Goal: Task Accomplishment & Management: Manage account settings

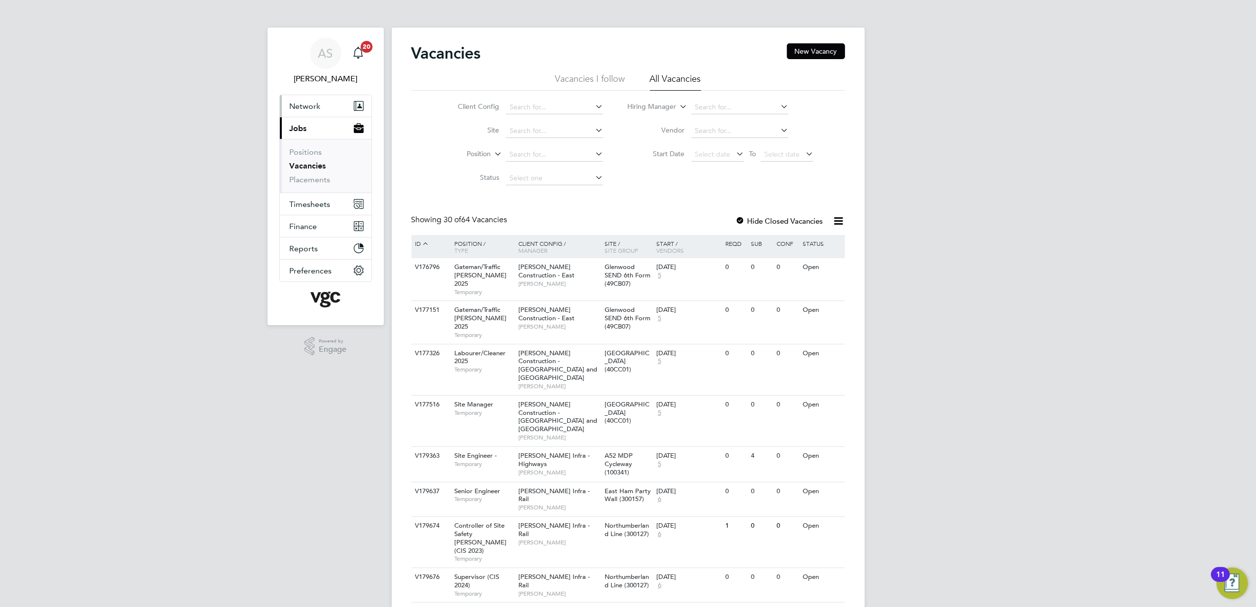
click at [302, 108] on span "Network" at bounding box center [305, 106] width 31 height 9
click at [305, 170] on link "Workers" at bounding box center [305, 171] width 30 height 9
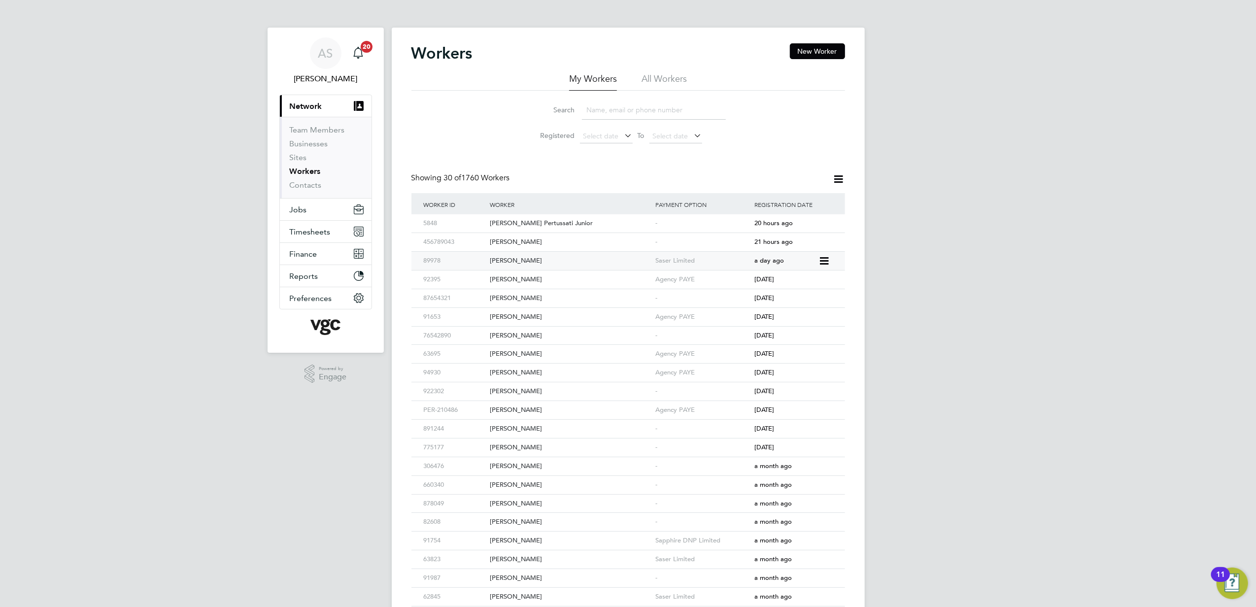
click at [826, 259] on icon at bounding box center [824, 261] width 10 height 12
click at [992, 257] on div "AS Anna Slavova Notifications 20 Applications: Current page: Network Team Membe…" at bounding box center [628, 419] width 1256 height 839
click at [511, 259] on div "Barry O'Brien" at bounding box center [570, 261] width 166 height 18
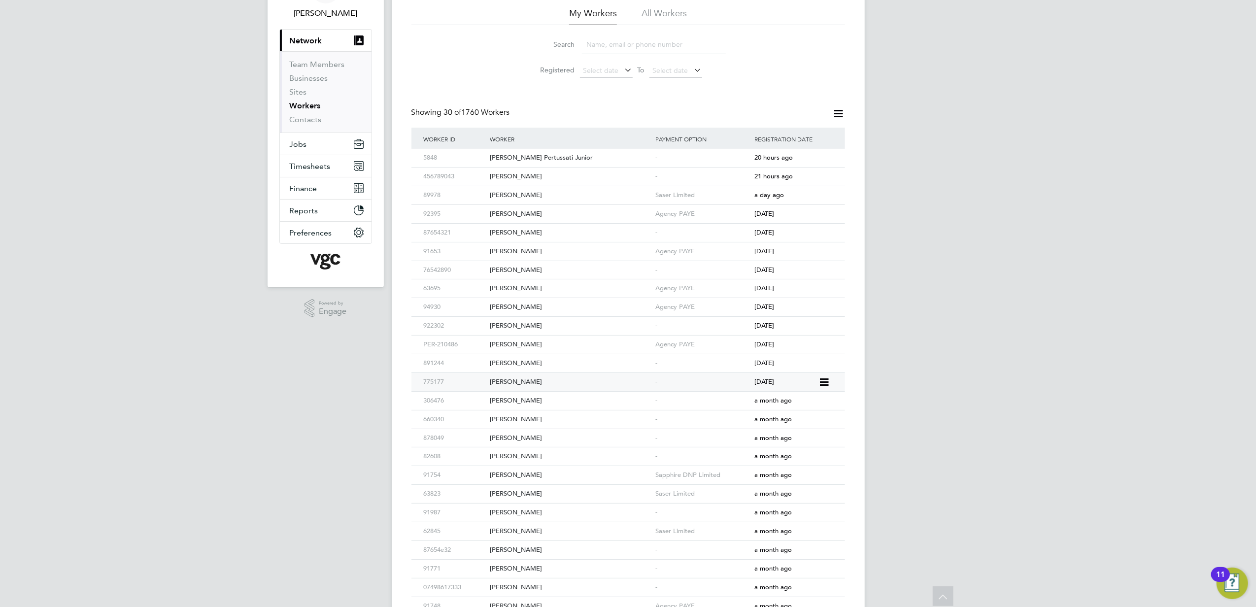
scroll to position [131, 0]
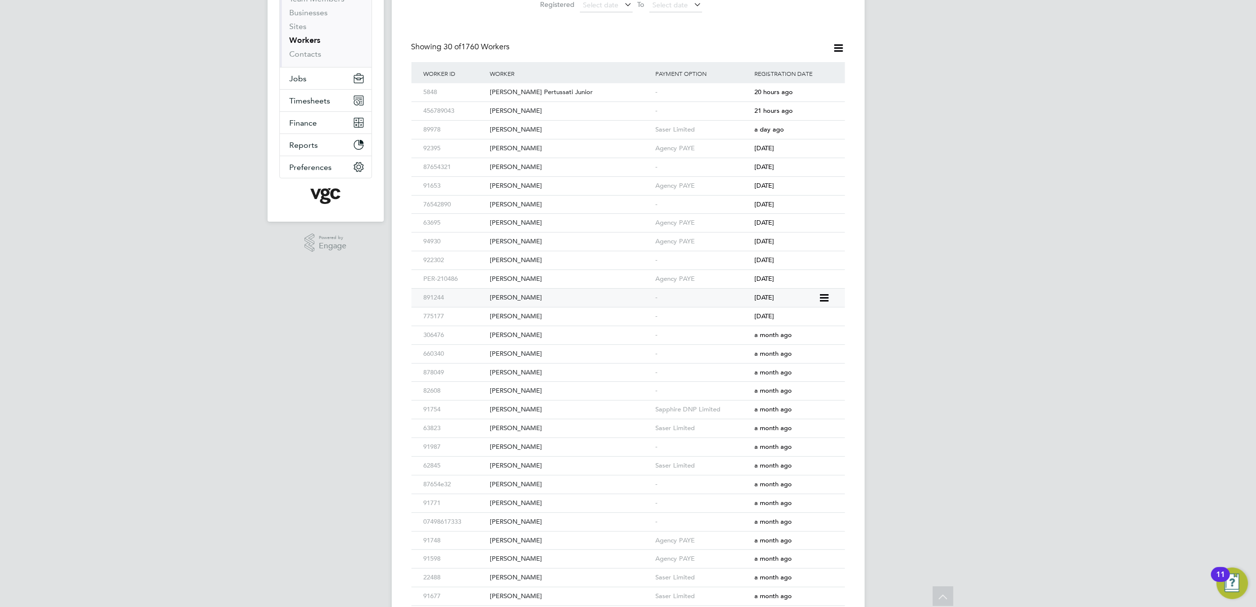
click at [559, 297] on div "Bogdan Tarasiuc" at bounding box center [570, 298] width 166 height 18
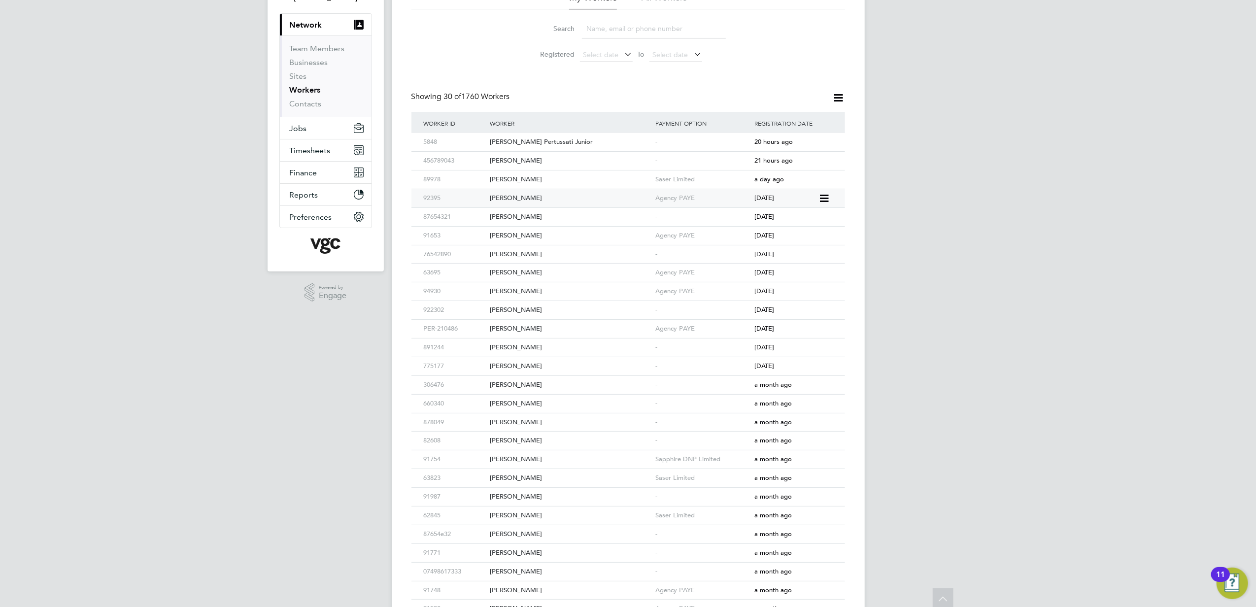
scroll to position [0, 0]
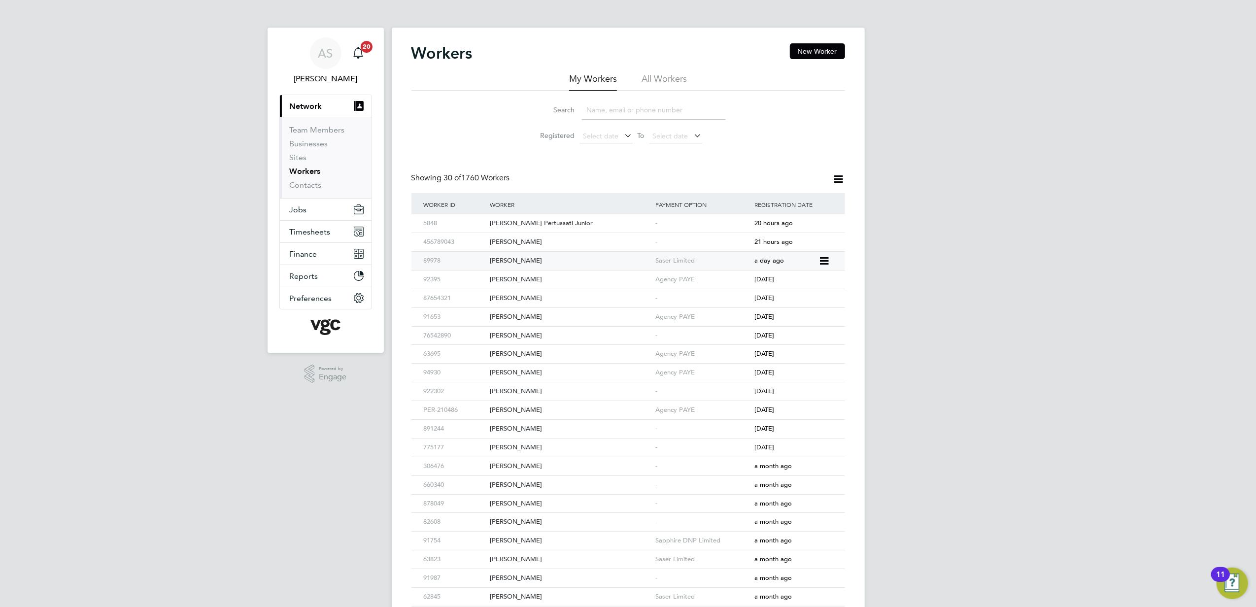
click at [552, 261] on div "[PERSON_NAME]" at bounding box center [570, 261] width 166 height 18
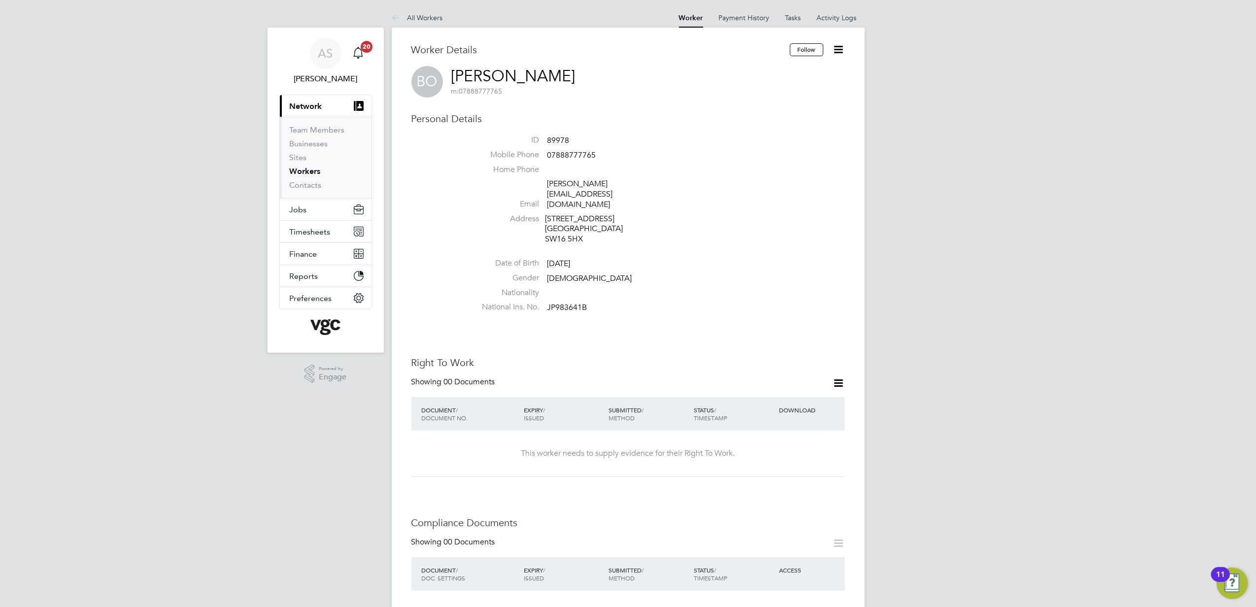
scroll to position [131, 0]
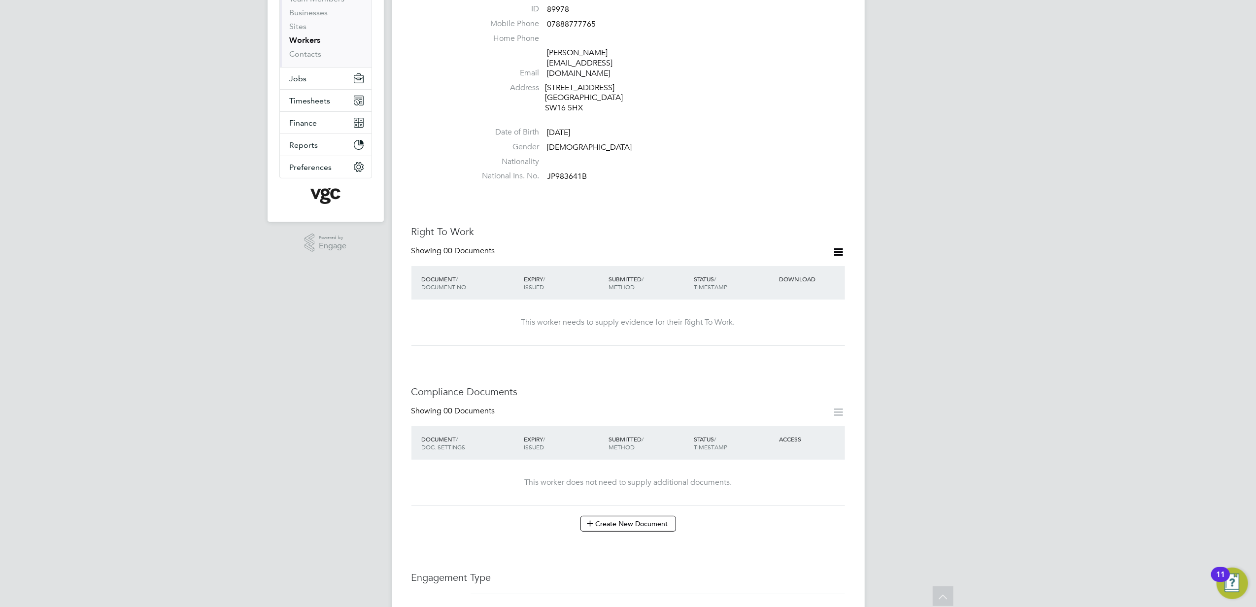
click at [502, 337] on div "Worker Details Follow BO Barry O'Brien m: 07888777765 Personal Details ID 89978…" at bounding box center [629, 418] width 434 height 1012
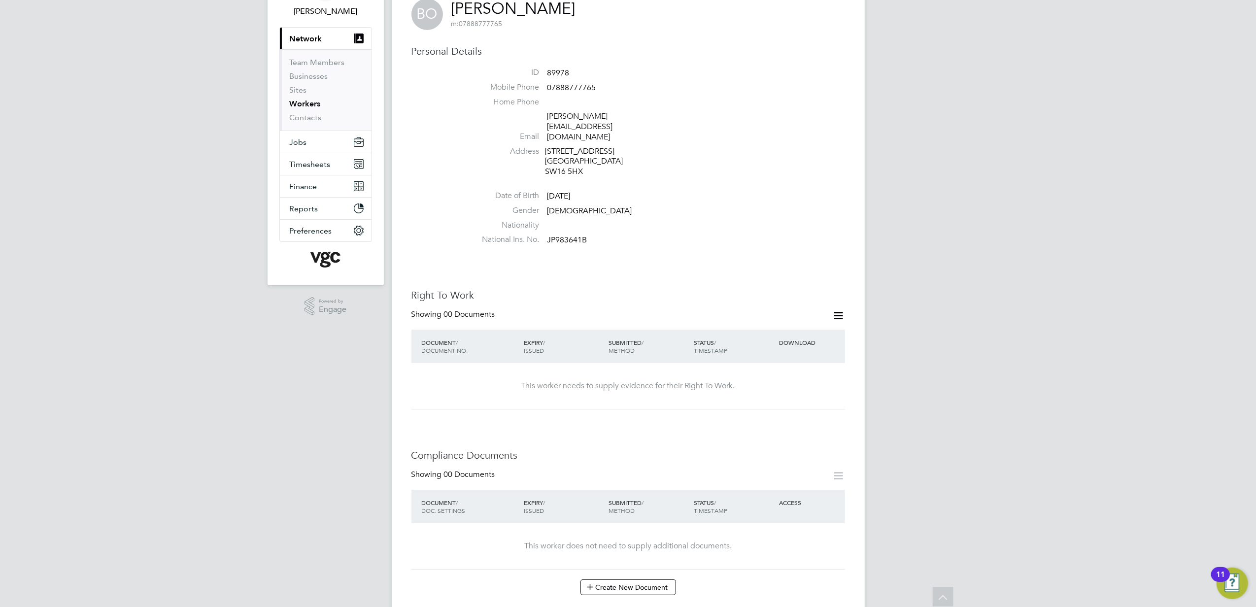
scroll to position [0, 0]
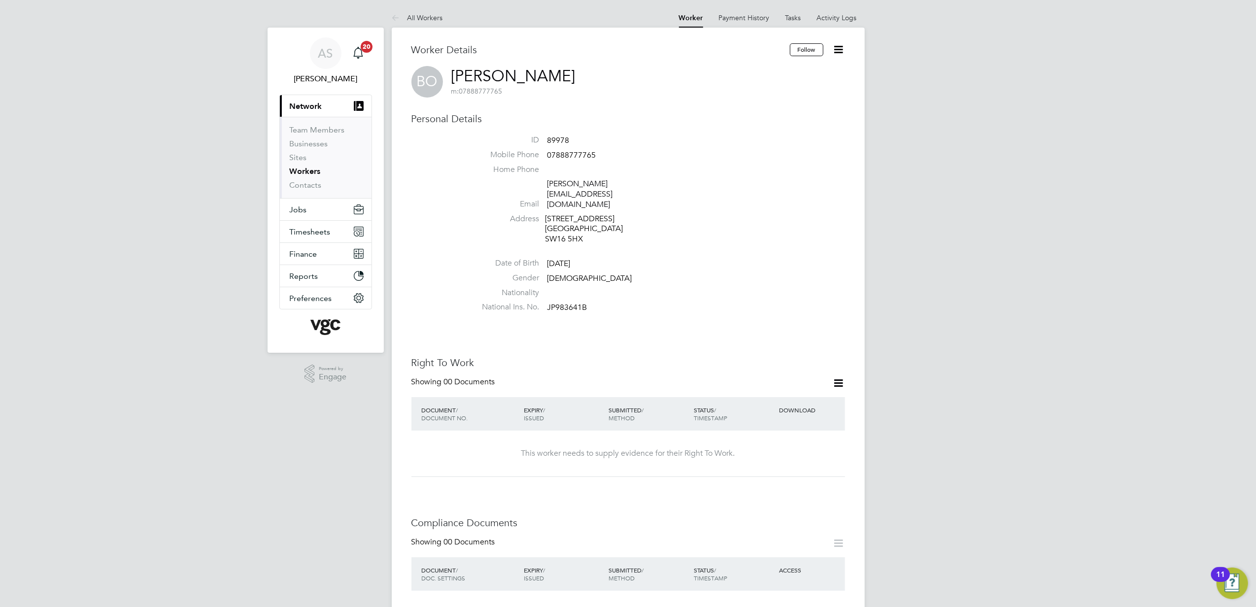
click at [844, 377] on icon at bounding box center [839, 383] width 12 height 12
click at [789, 386] on li "Add Right To Work Document" at bounding box center [783, 387] width 119 height 14
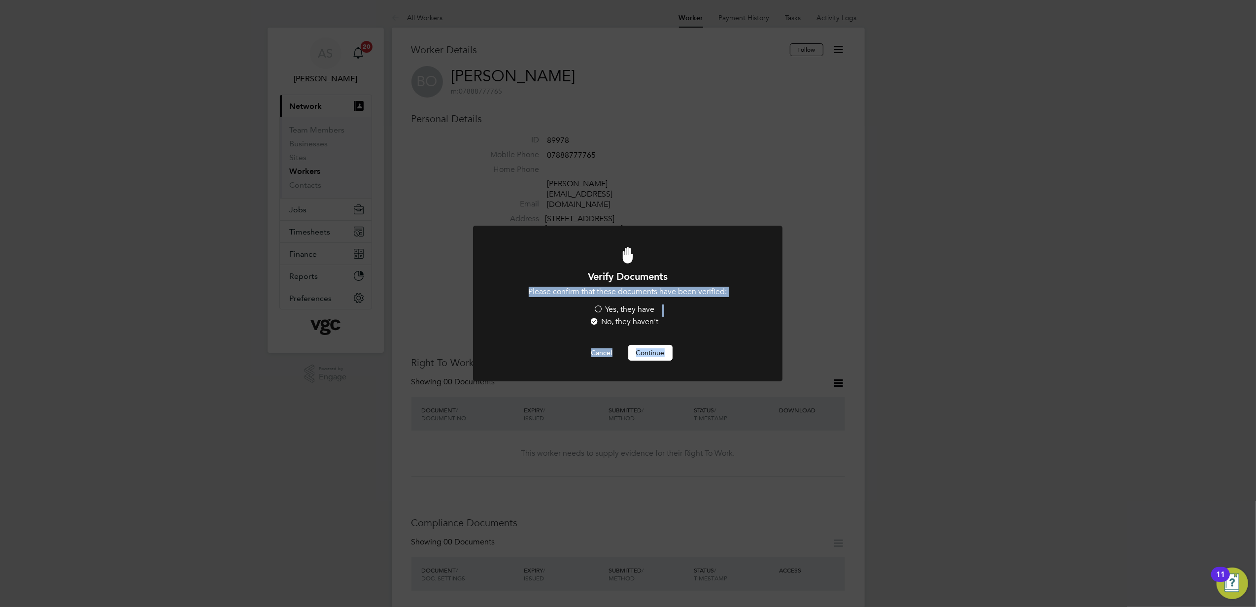
drag, startPoint x: 468, startPoint y: 300, endPoint x: 519, endPoint y: 294, distance: 51.6
click at [519, 294] on div "Verify Documents Please confirm that these documents have been verified: Yes, t…" at bounding box center [628, 303] width 1256 height 607
click at [740, 308] on li "Please confirm that these documents have been verified: Yes, they have No, they…" at bounding box center [628, 308] width 256 height 42
click at [635, 306] on label "Yes, they have" at bounding box center [624, 310] width 61 height 10
click at [0, 0] on input "Yes, they have" at bounding box center [0, 0] width 0 height 0
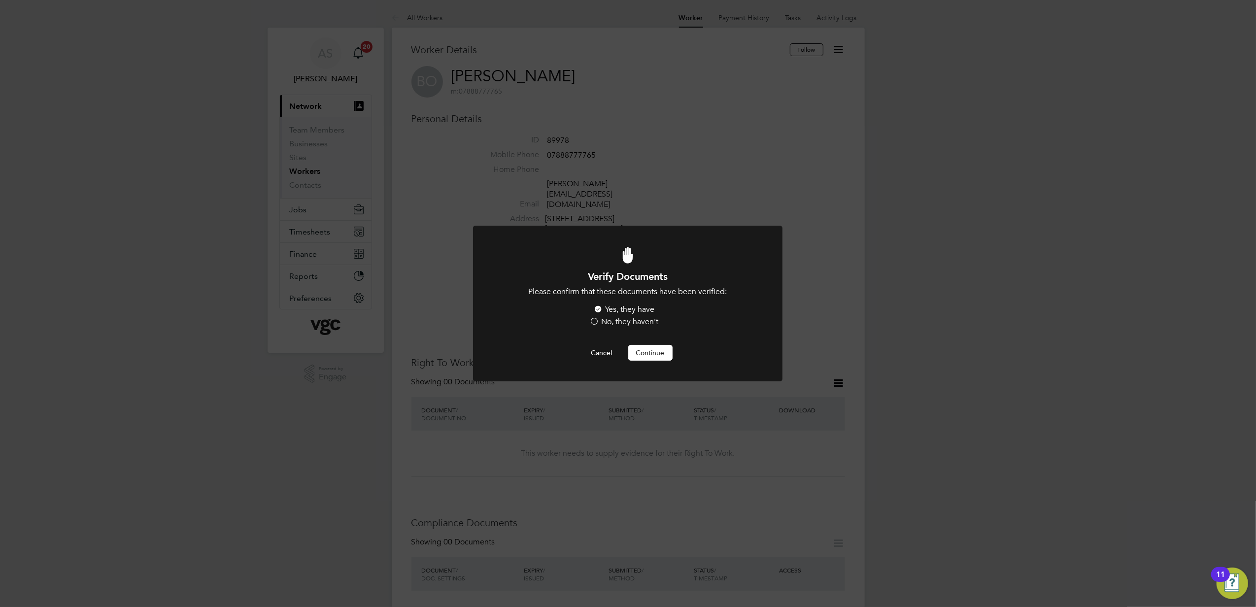
click at [650, 353] on button "Continue" at bounding box center [650, 353] width 44 height 16
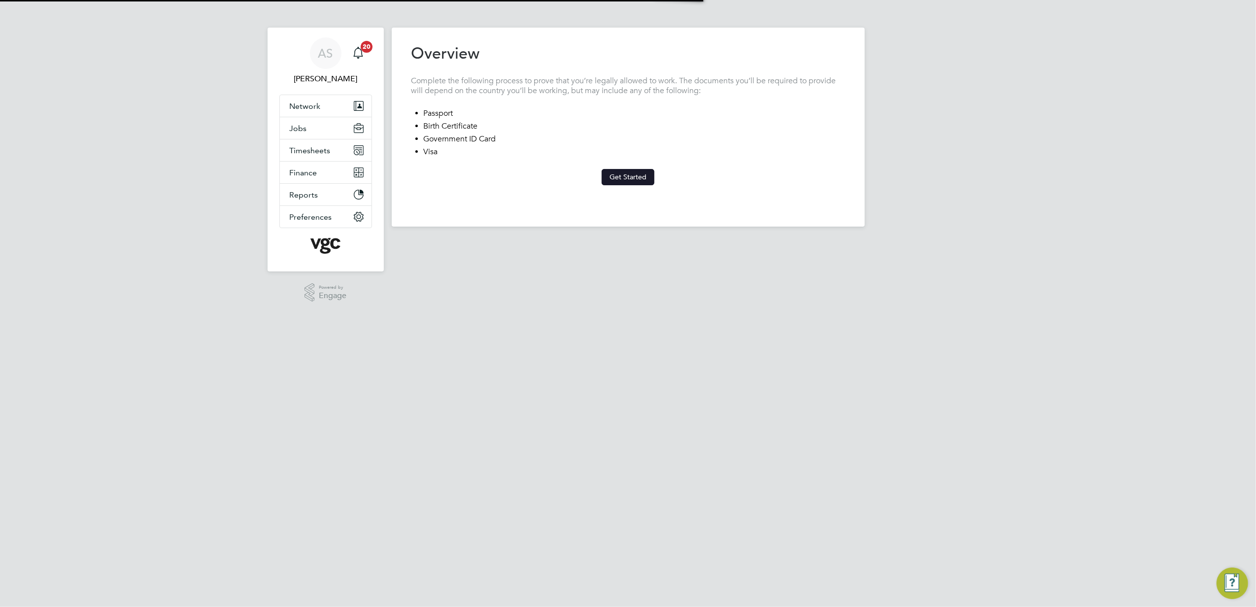
click at [638, 174] on button "Get Started" at bounding box center [628, 177] width 53 height 16
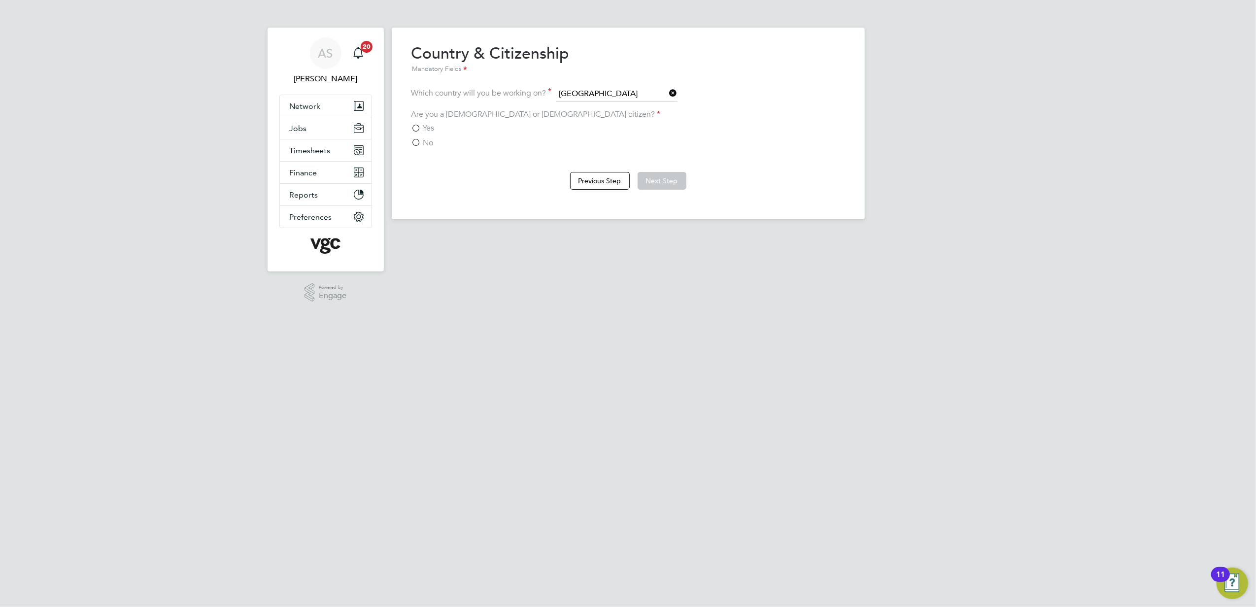
click at [423, 135] on div "Yes No" at bounding box center [629, 135] width 434 height 25
click at [421, 127] on label "Yes" at bounding box center [423, 128] width 23 height 10
click at [0, 0] on input "Yes" at bounding box center [0, 0] width 0 height 0
click at [645, 184] on button "Next Step" at bounding box center [662, 181] width 49 height 18
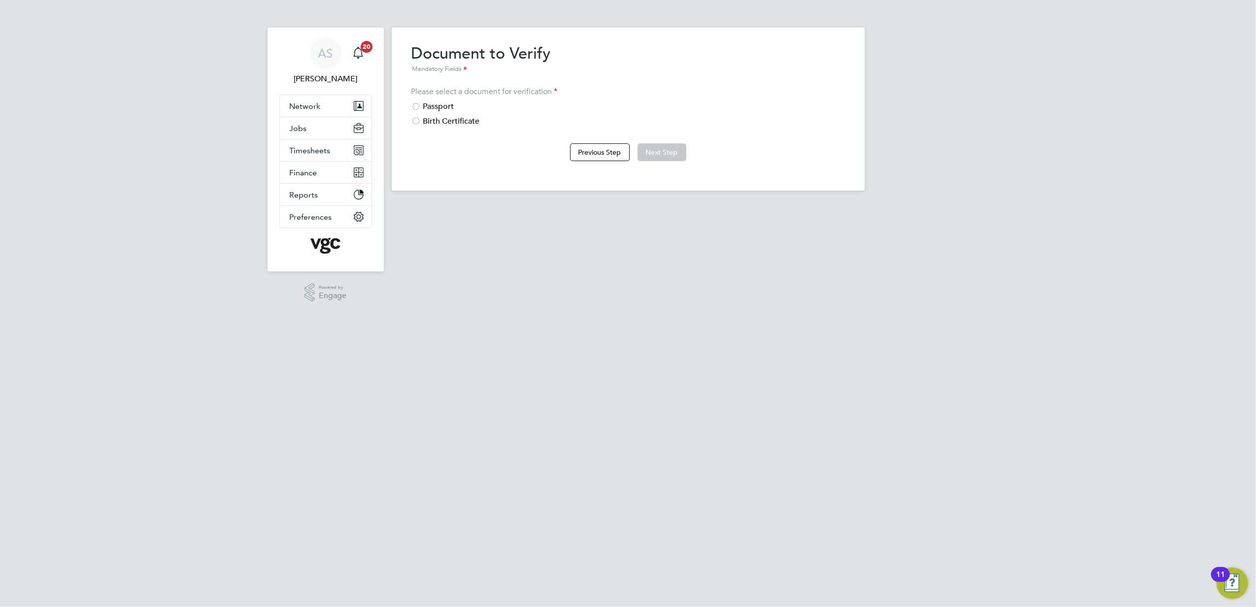
click at [428, 105] on div "Passport" at bounding box center [629, 107] width 434 height 10
click at [660, 147] on button "Next Step" at bounding box center [662, 152] width 49 height 18
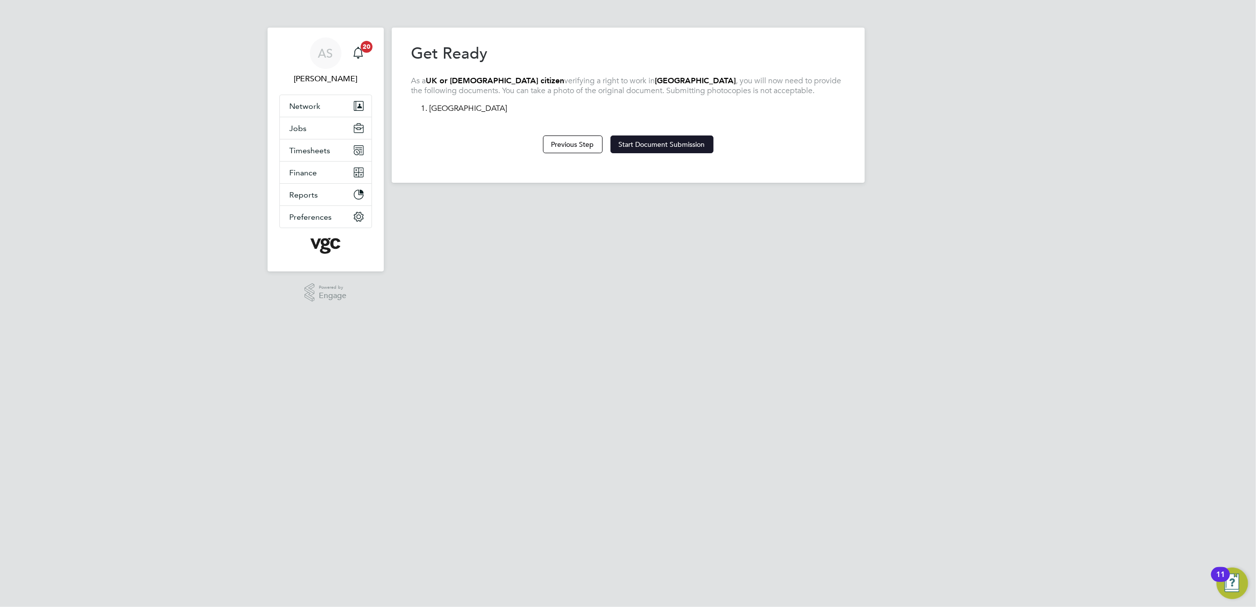
click at [694, 138] on button "Start Document Submission" at bounding box center [662, 145] width 103 height 18
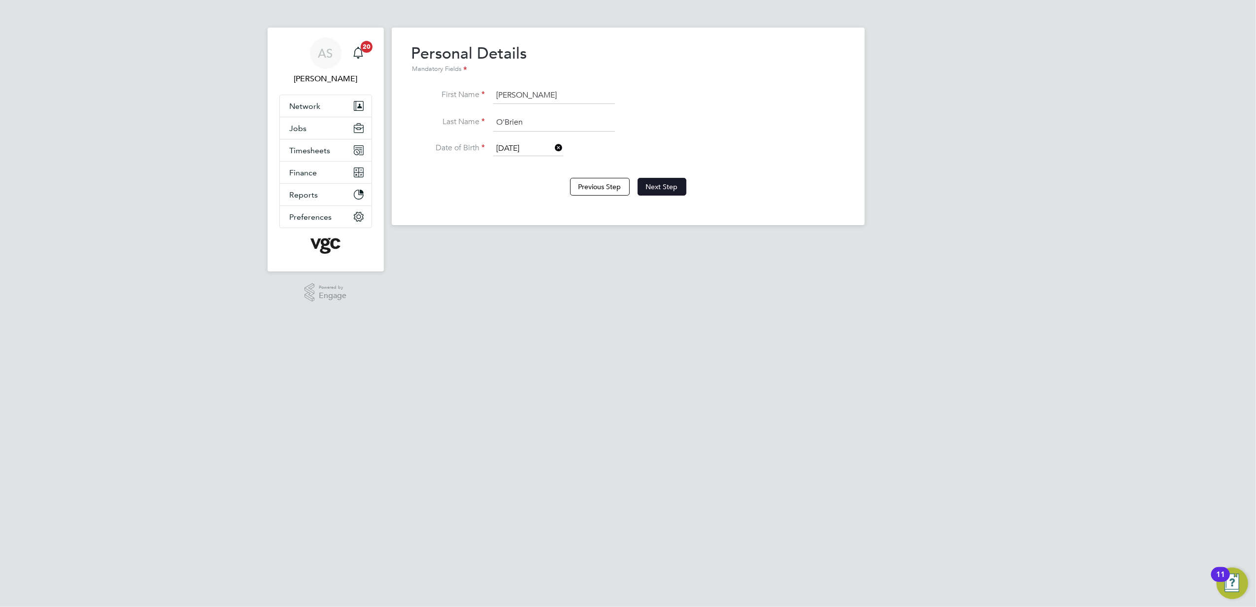
click at [669, 188] on button "Next Step" at bounding box center [662, 187] width 49 height 18
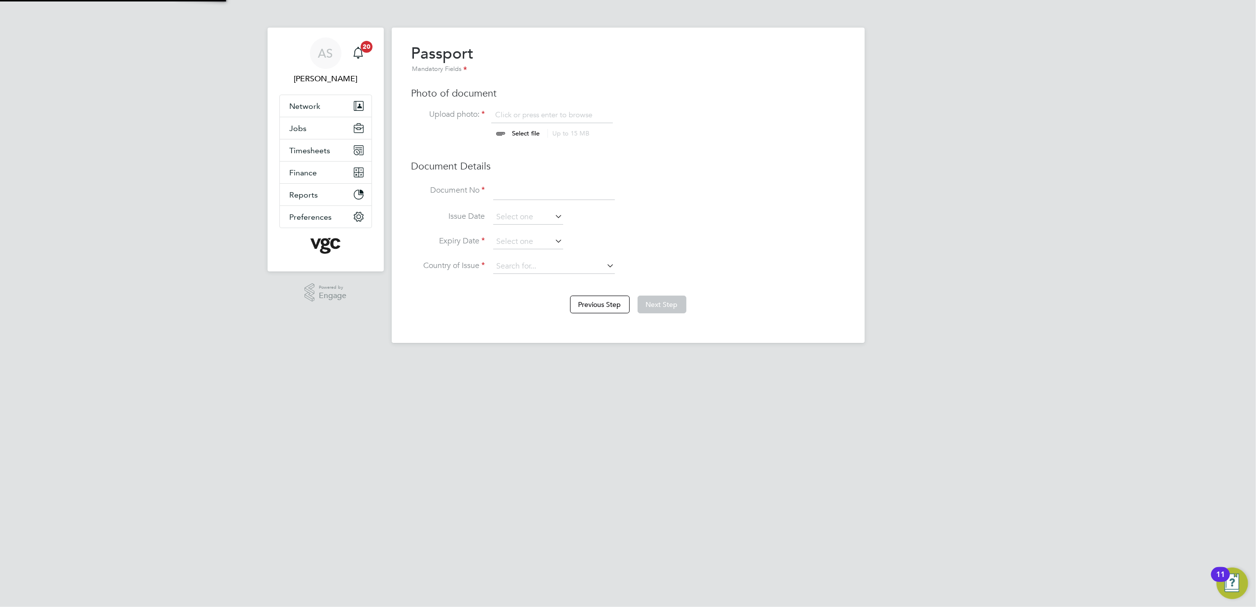
scroll to position [13, 122]
click at [520, 131] on input "file" at bounding box center [535, 125] width 155 height 30
type input "C:\fakepath\Barry O'Brien Passport.jpg"
click at [791, 197] on li "Document No" at bounding box center [629, 196] width 434 height 28
click at [565, 184] on input at bounding box center [554, 191] width 122 height 18
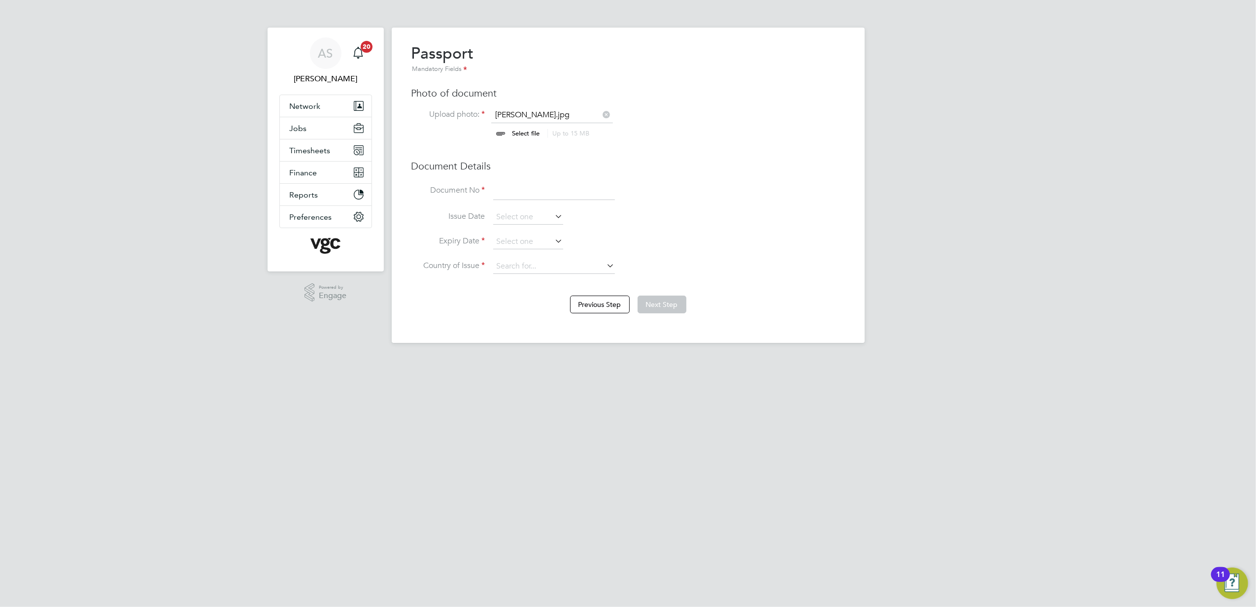
paste input "123740544"
type input "123740544"
drag, startPoint x: 517, startPoint y: 218, endPoint x: 478, endPoint y: 234, distance: 42.9
click at [517, 218] on input at bounding box center [528, 217] width 70 height 15
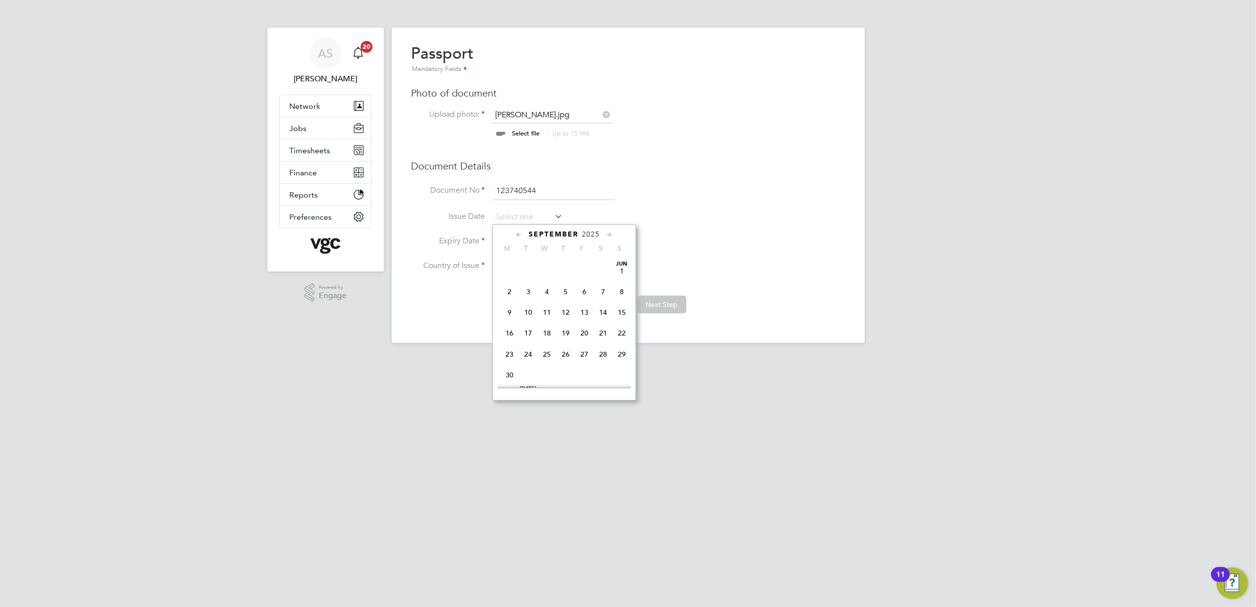
scroll to position [359, 0]
click at [525, 237] on div "September 2025" at bounding box center [564, 234] width 133 height 9
click at [453, 239] on label "Expiry Date" at bounding box center [449, 241] width 74 height 10
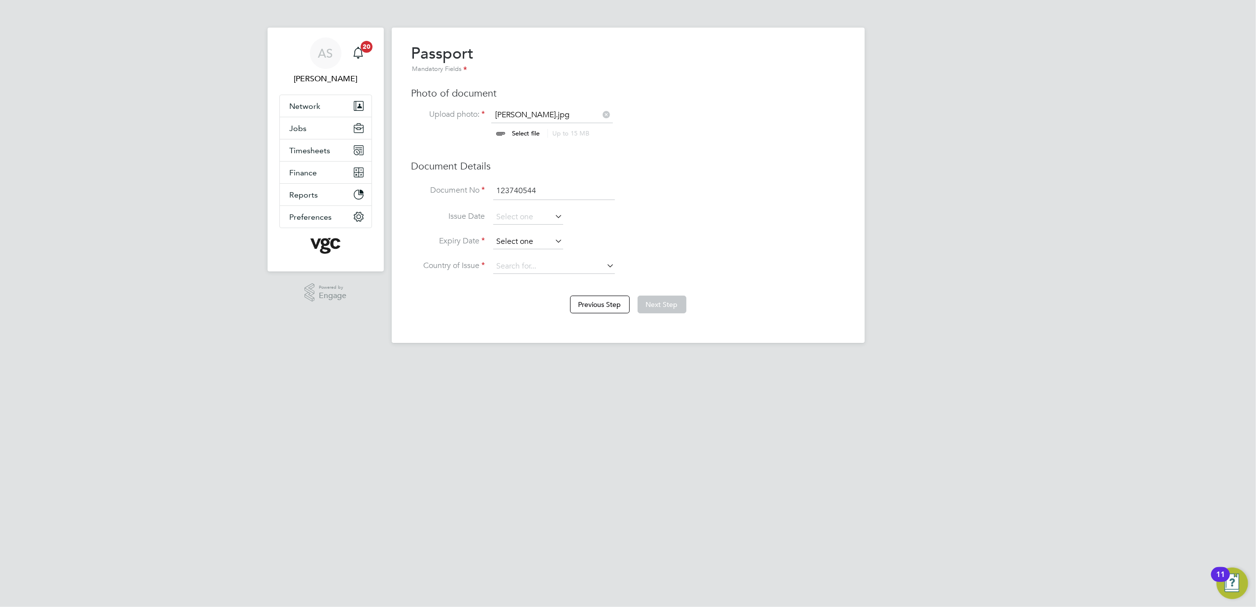
click at [501, 242] on input at bounding box center [528, 242] width 70 height 15
click at [528, 240] on input at bounding box center [528, 242] width 70 height 15
click at [594, 64] on span "2025" at bounding box center [591, 67] width 18 height 8
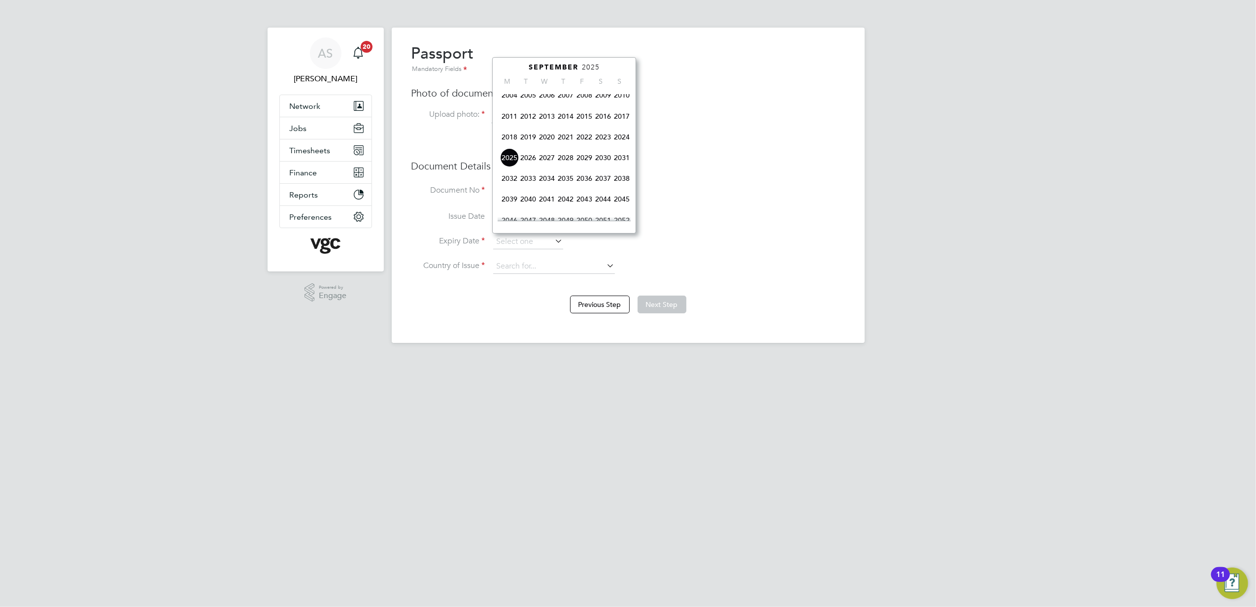
click at [602, 166] on span "2030" at bounding box center [603, 157] width 19 height 19
click at [607, 69] on icon at bounding box center [609, 68] width 9 height 11
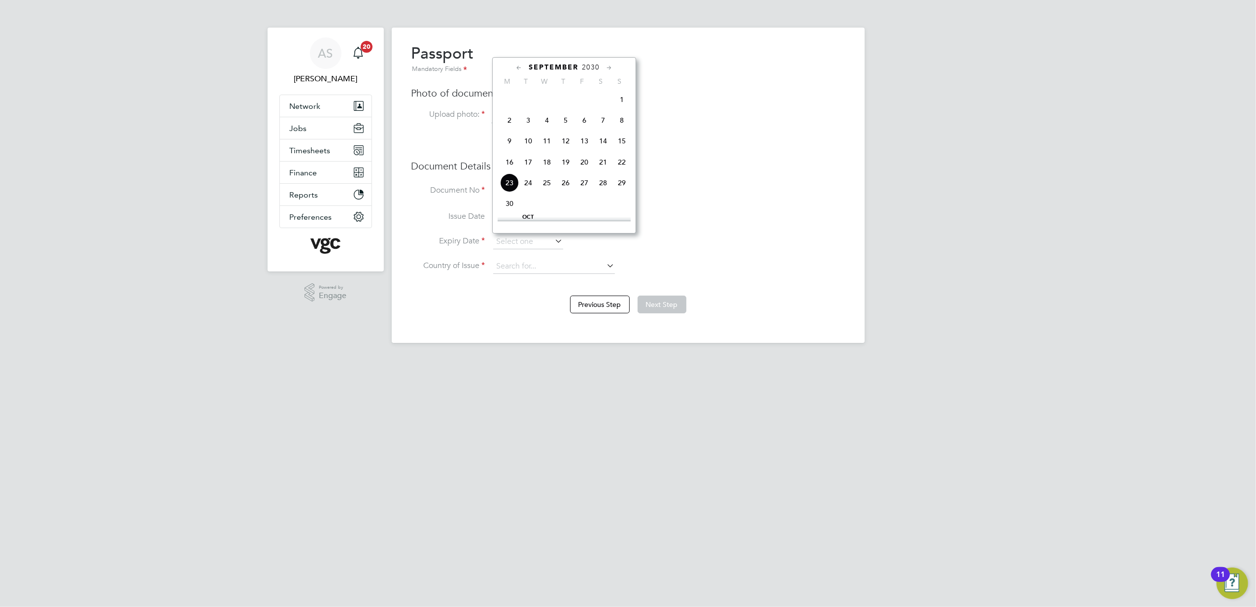
click at [607, 69] on icon at bounding box center [609, 68] width 9 height 11
click at [601, 124] on span "7" at bounding box center [603, 114] width 19 height 19
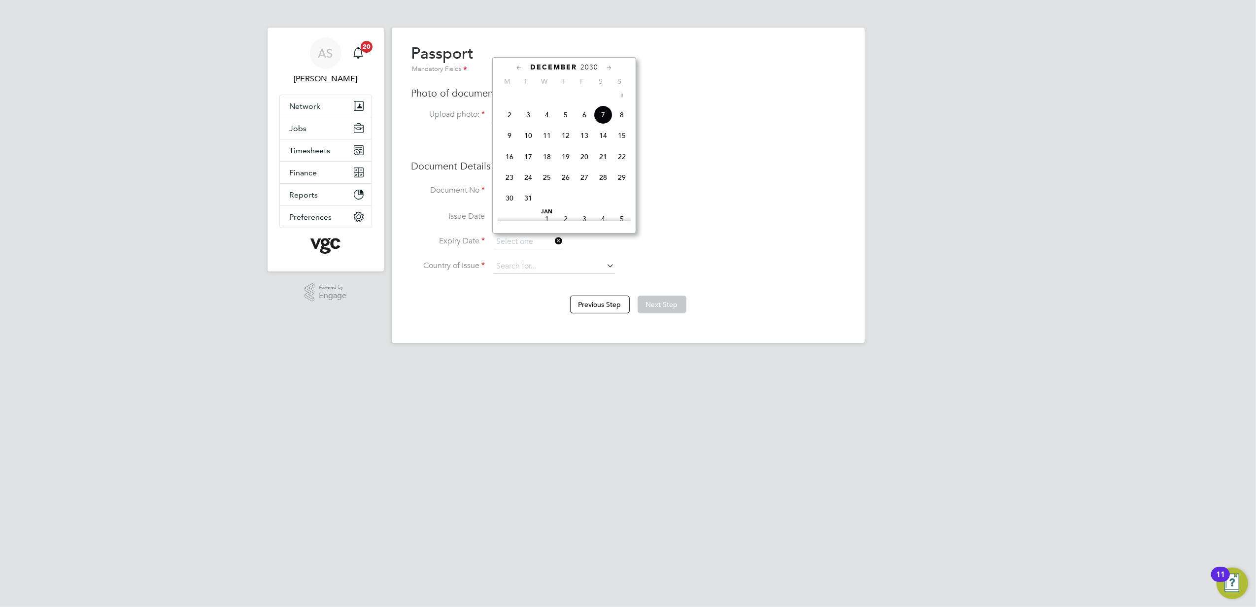
type input "07 Dec 2030"
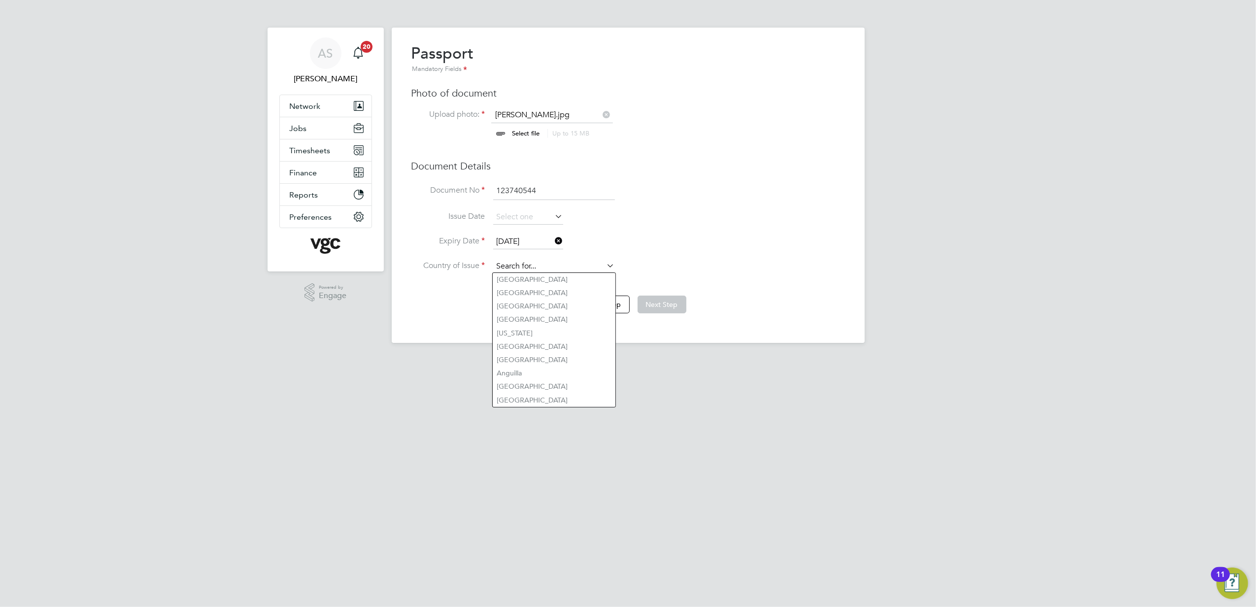
click at [515, 263] on input at bounding box center [554, 266] width 122 height 15
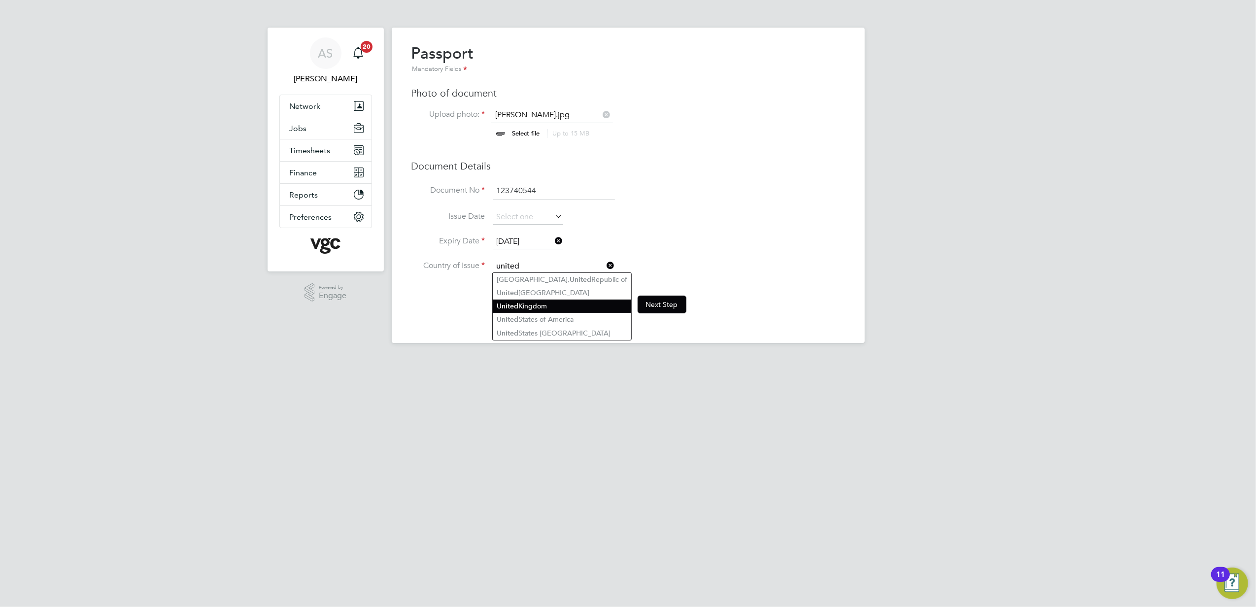
click at [539, 306] on li "United Kingdom" at bounding box center [562, 306] width 138 height 13
type input "United Kingdom"
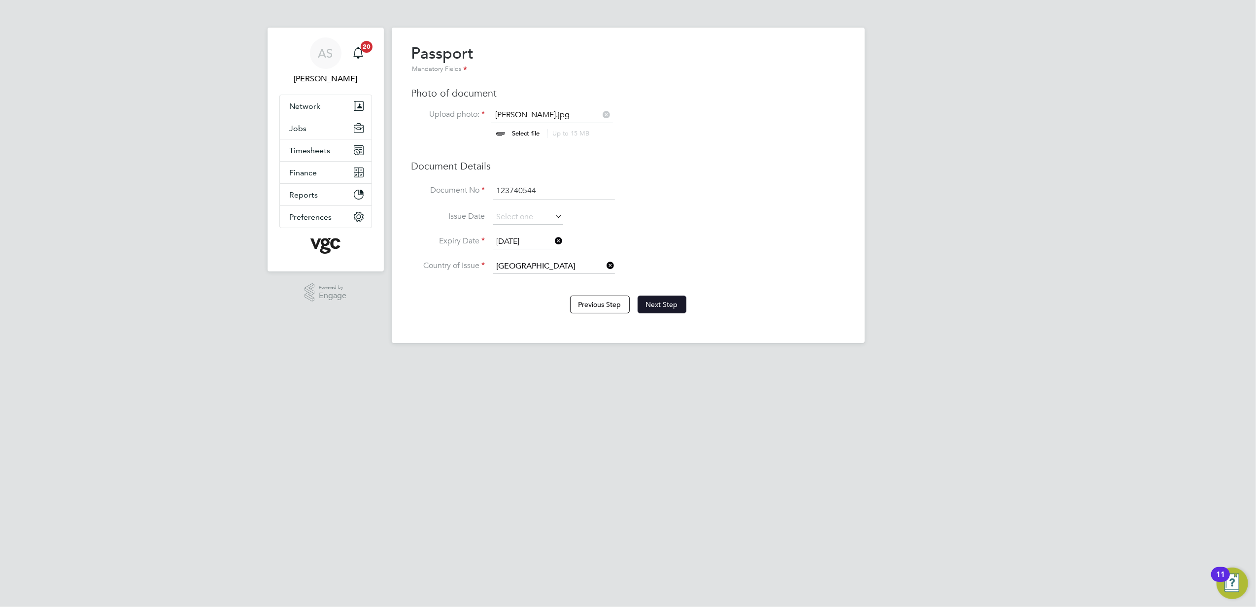
click at [662, 306] on button "Next Step" at bounding box center [662, 305] width 49 height 18
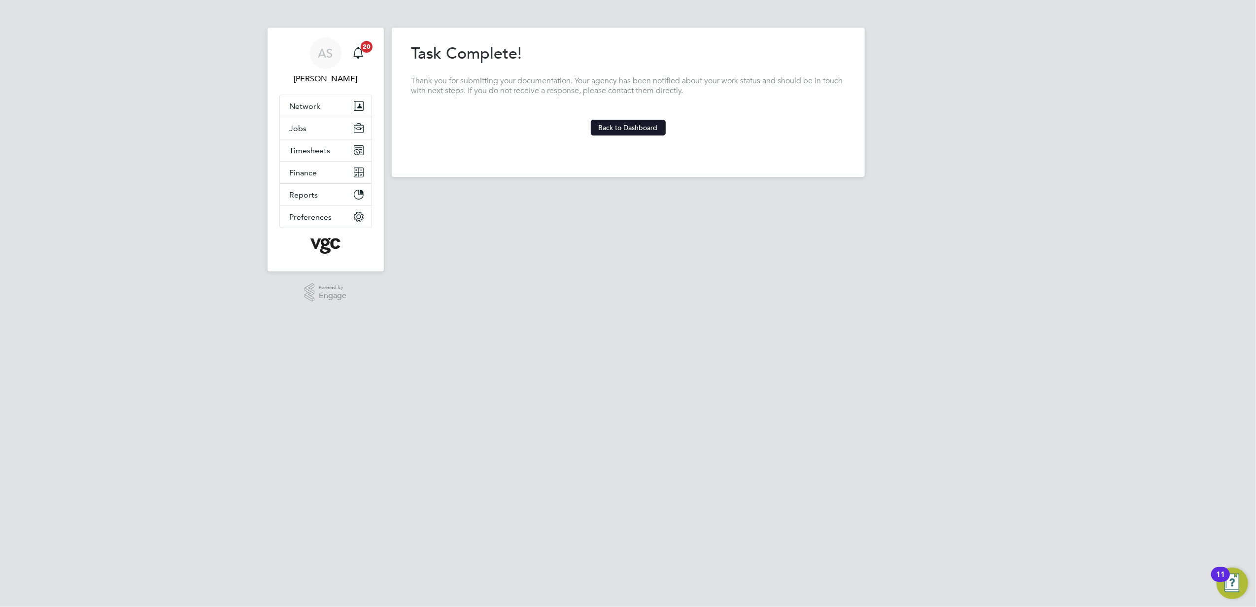
click at [638, 126] on button "Back to Dashboard" at bounding box center [628, 128] width 75 height 16
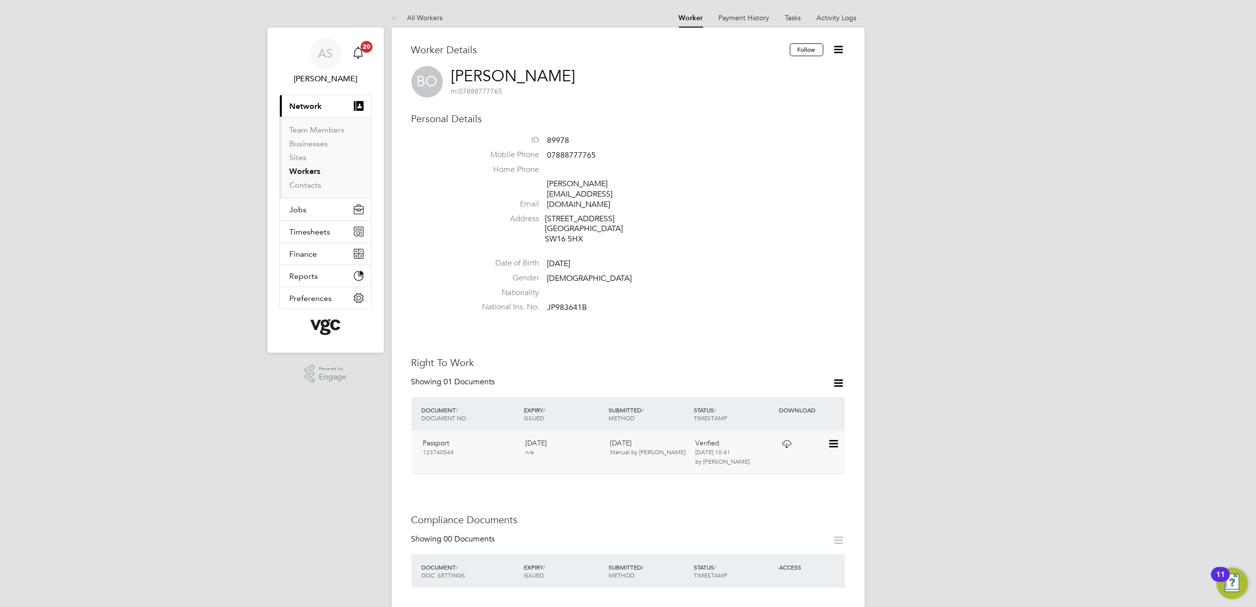
click at [828, 438] on icon at bounding box center [833, 444] width 10 height 12
click at [716, 514] on h3 "Compliance Documents" at bounding box center [629, 520] width 434 height 13
drag, startPoint x: 809, startPoint y: 409, endPoint x: 765, endPoint y: 418, distance: 44.4
click at [787, 414] on div "DOCUMENT / DOCUMENT NO. EXPIRY / ISSUED SUBMITTED / METHOD STATUS / TIMESTAMP D…" at bounding box center [629, 435] width 434 height 77
click at [784, 483] on div "Worker Details Follow [PERSON_NAME]: 07888777765 Personal Details ID 89978 Mobi…" at bounding box center [629, 547] width 434 height 1009
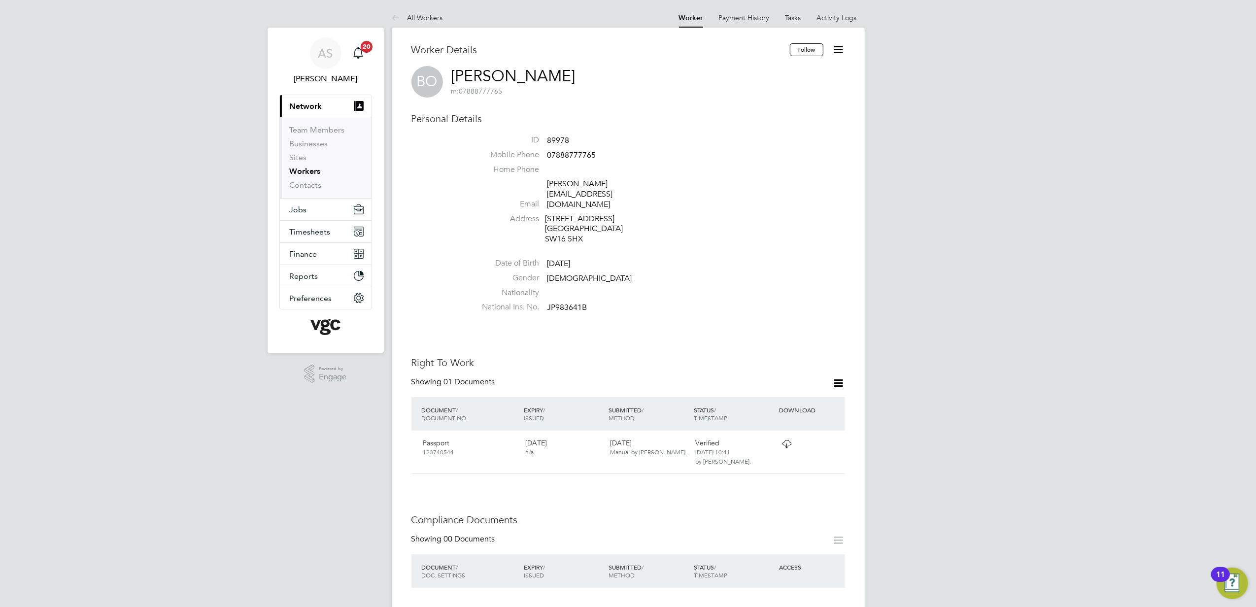
click at [837, 377] on icon at bounding box center [839, 383] width 12 height 12
click at [704, 480] on div "Worker Details Follow [PERSON_NAME]: 07888777765 Personal Details ID 89978 Mobi…" at bounding box center [629, 547] width 434 height 1009
click at [835, 438] on icon at bounding box center [833, 444] width 10 height 12
click at [791, 434] on div "Passport 123740544 07 Dec 2030 n/a 23 Sep 2025 Manual by Anna Slavova. Verified…" at bounding box center [629, 452] width 434 height 43
click at [621, 435] on div "23 Sep 2025 Manual by Anna Slavova." at bounding box center [649, 448] width 85 height 26
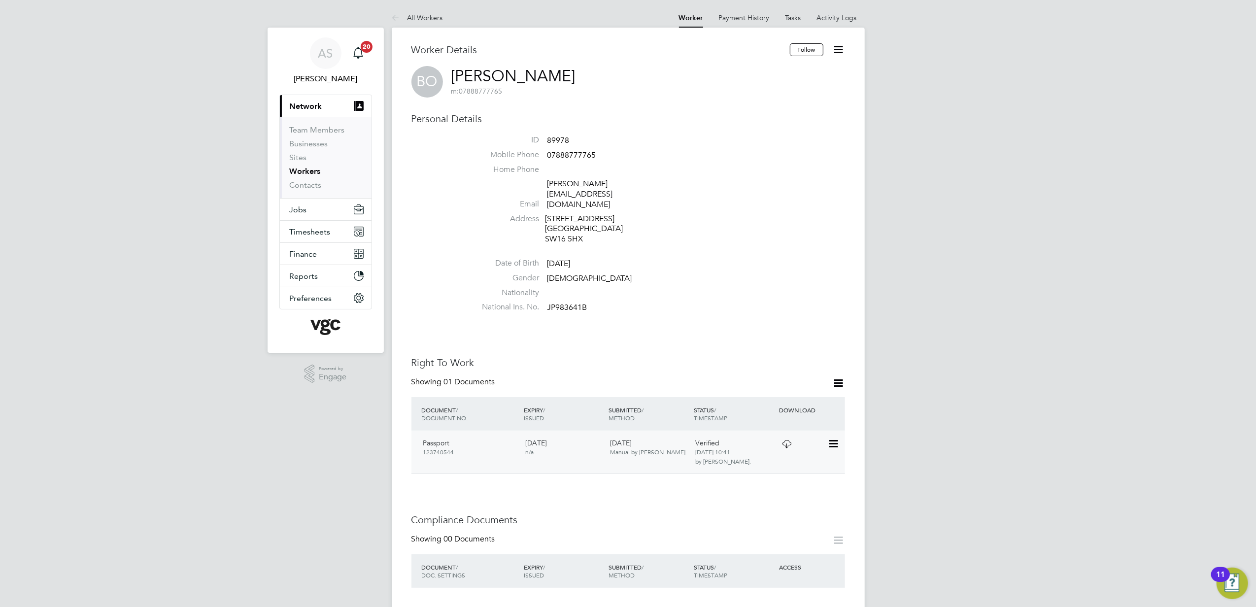
click at [689, 435] on div "23 Sep 2025 Manual by Anna Slavova." at bounding box center [649, 448] width 85 height 26
drag, startPoint x: 853, startPoint y: 438, endPoint x: 849, endPoint y: 432, distance: 7.5
click at [850, 433] on div "Worker Details Follow [PERSON_NAME]: 07888777765 Personal Details ID 89978 Mobi…" at bounding box center [628, 557] width 473 height 1059
click at [825, 438] on div "Passport 123740544 07 Dec 2030 n/a 23 Sep 2025 Manual by Anna Slavova. Verified…" at bounding box center [629, 452] width 434 height 43
click at [610, 435] on div "23 Sep 2025 Manual by Anna Slavova." at bounding box center [649, 448] width 85 height 26
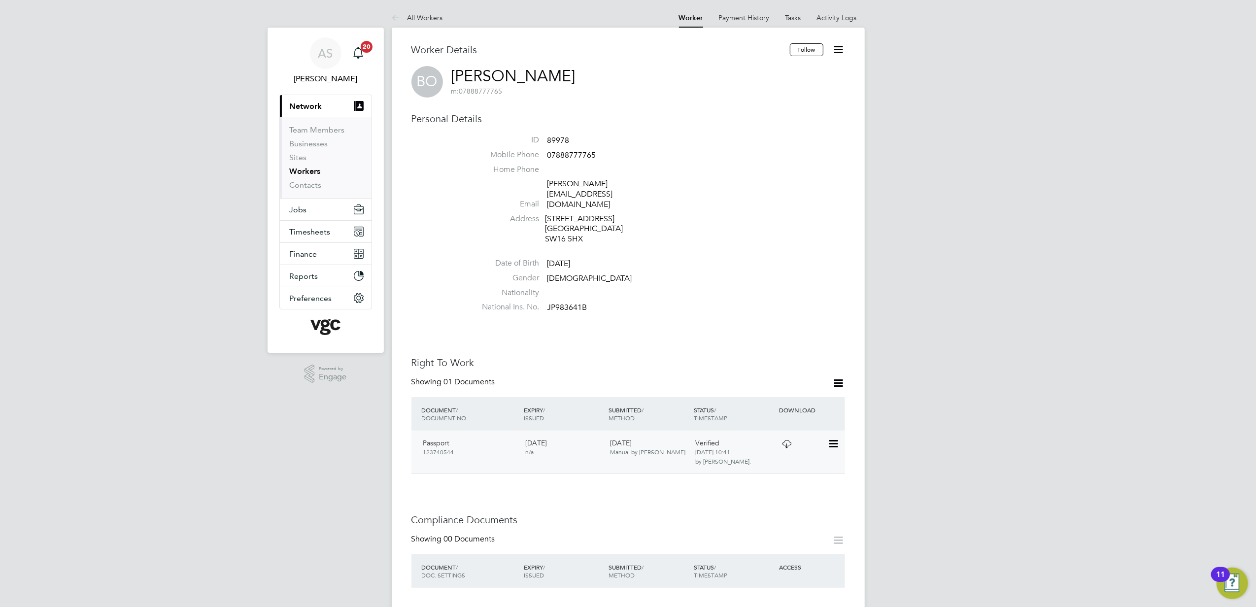
click at [825, 435] on div at bounding box center [802, 443] width 51 height 17
click at [830, 438] on icon at bounding box center [833, 444] width 10 height 12
click at [771, 497] on li "View Details" at bounding box center [801, 494] width 72 height 14
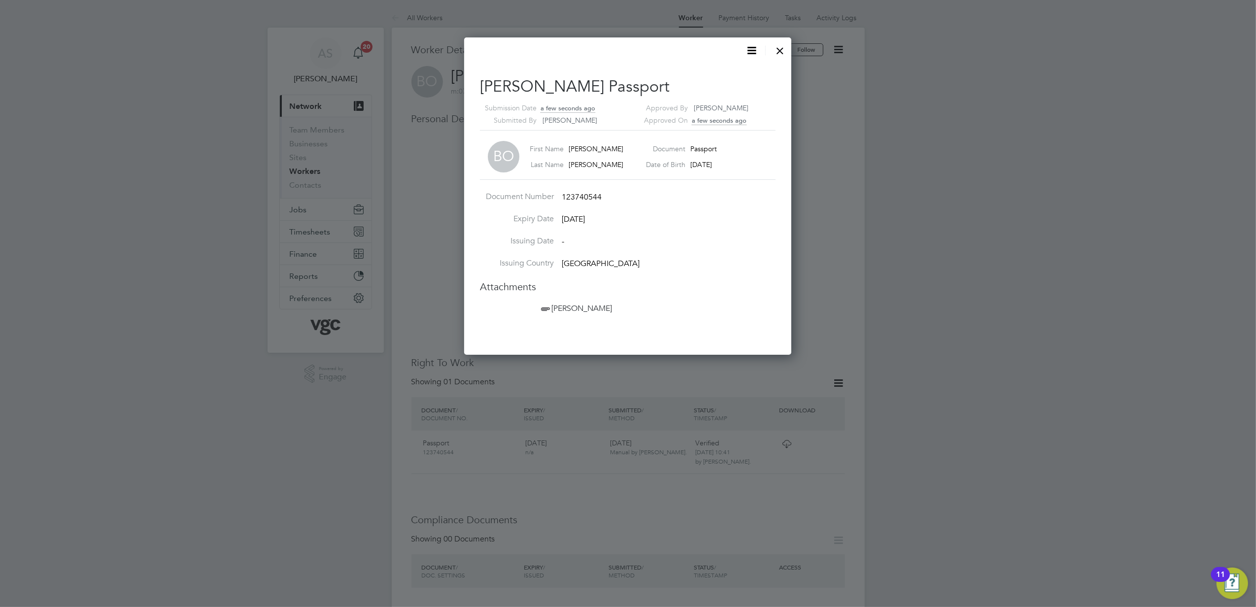
scroll to position [10, 121]
click at [752, 56] on icon at bounding box center [752, 50] width 12 height 12
drag, startPoint x: 733, startPoint y: 74, endPoint x: 746, endPoint y: 70, distance: 13.4
click at [733, 75] on li "Verify Document" at bounding box center [720, 74] width 72 height 14
click at [777, 48] on div at bounding box center [780, 48] width 18 height 18
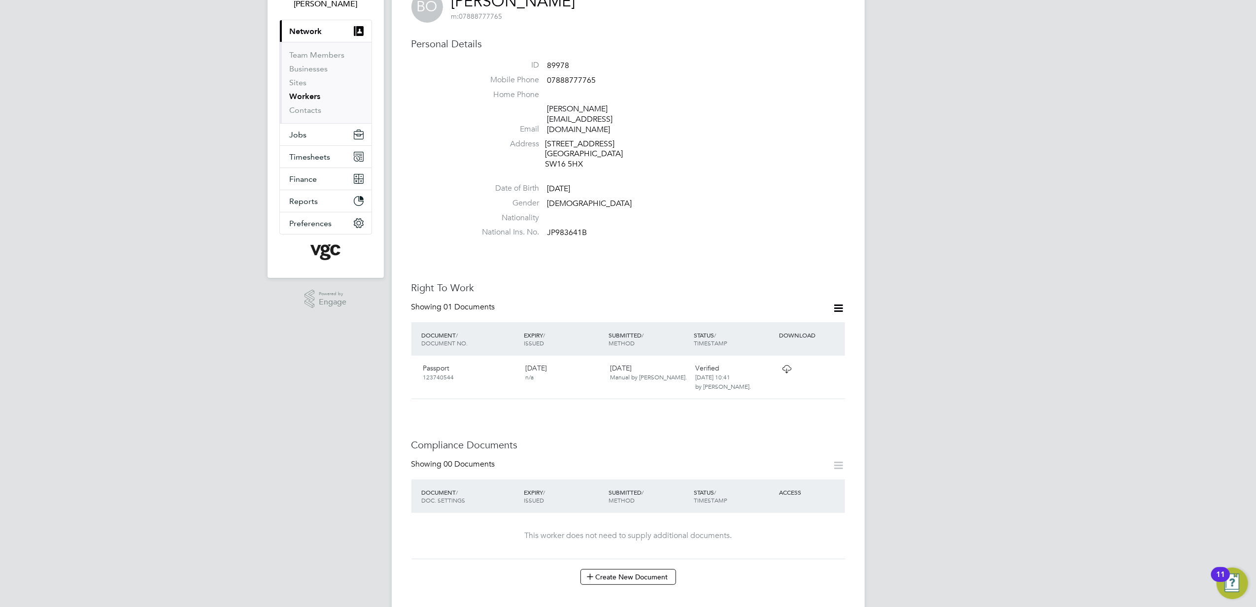
scroll to position [263, 0]
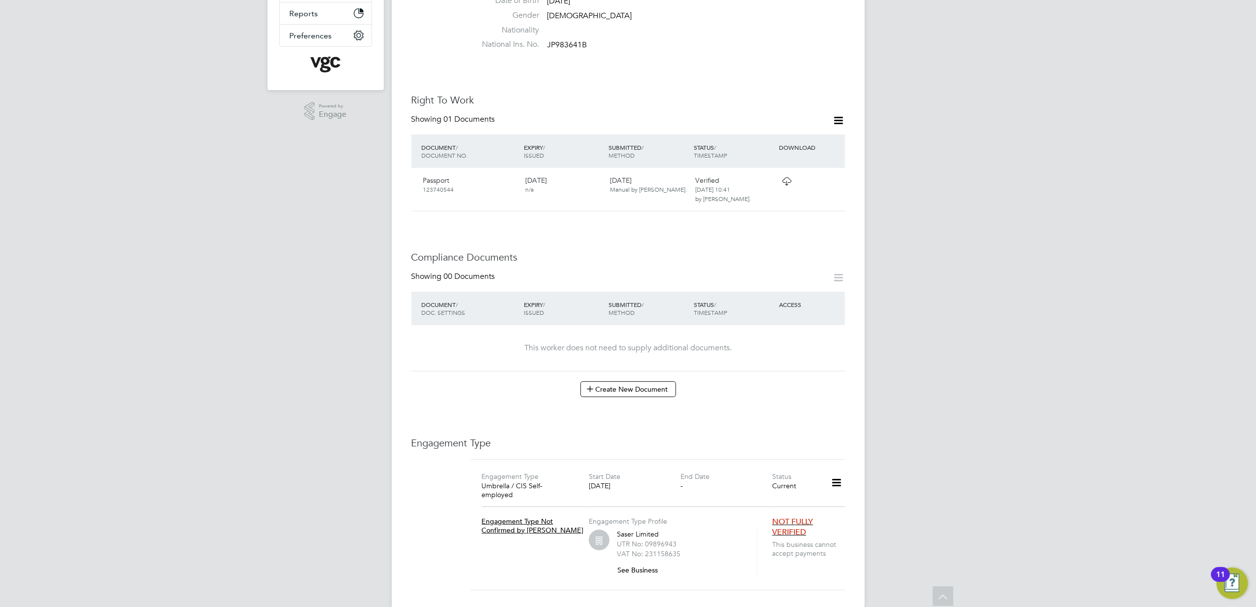
click at [613, 230] on div "Worker Details Follow [PERSON_NAME]: 07888777765 Personal Details ID 89978 Mobi…" at bounding box center [629, 285] width 434 height 1009
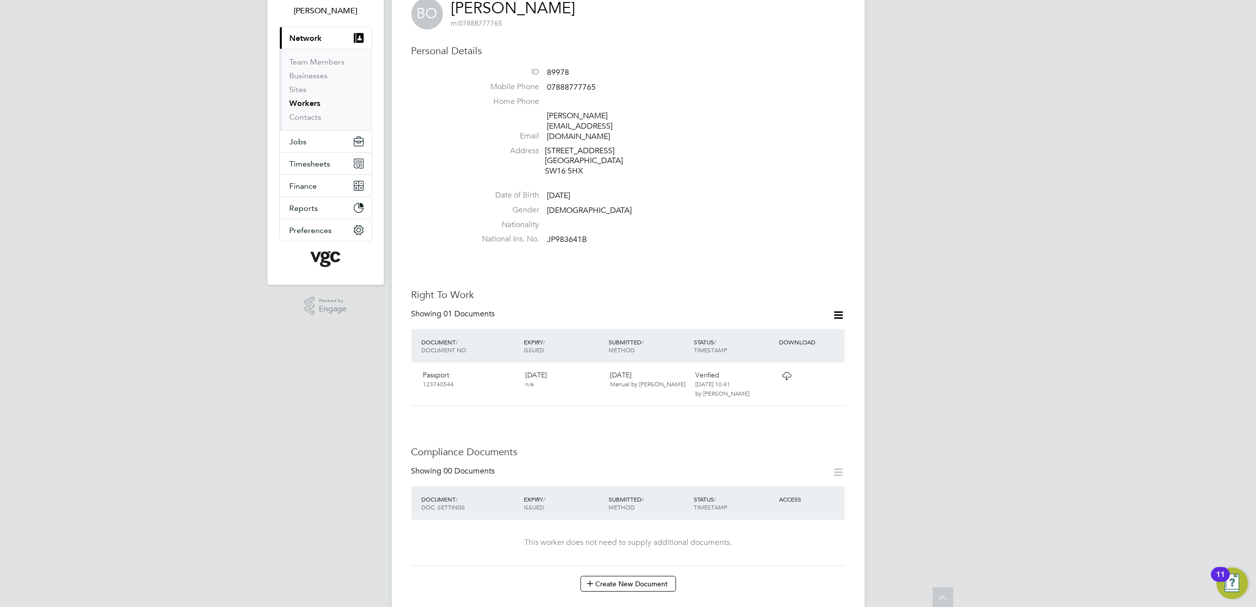
scroll to position [0, 0]
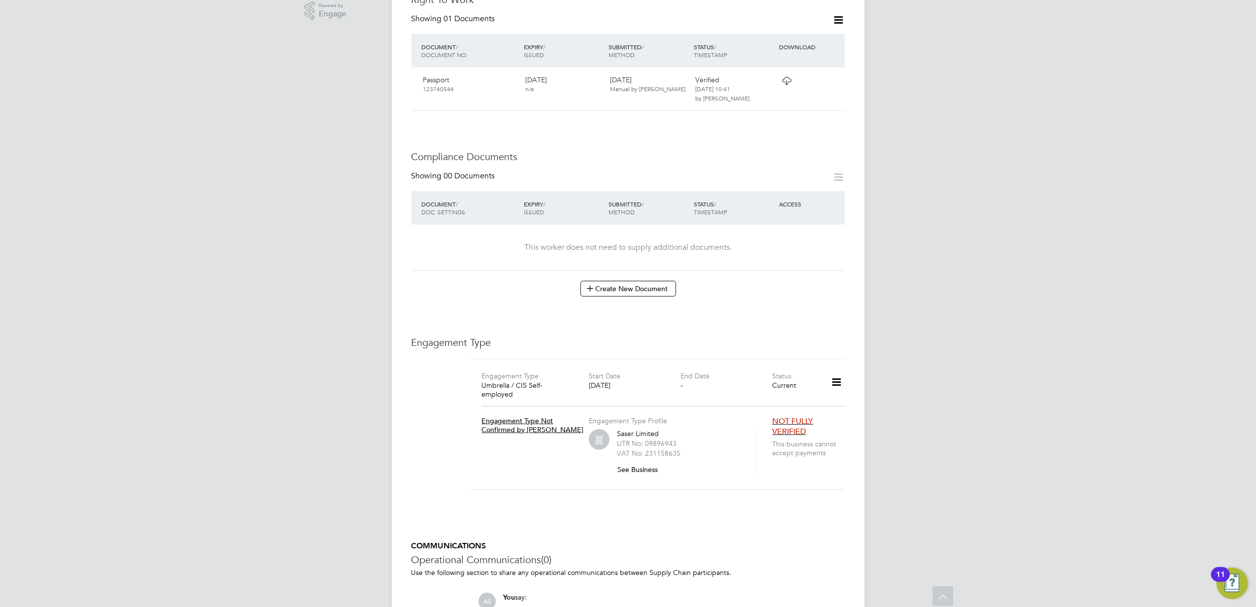
scroll to position [394, 0]
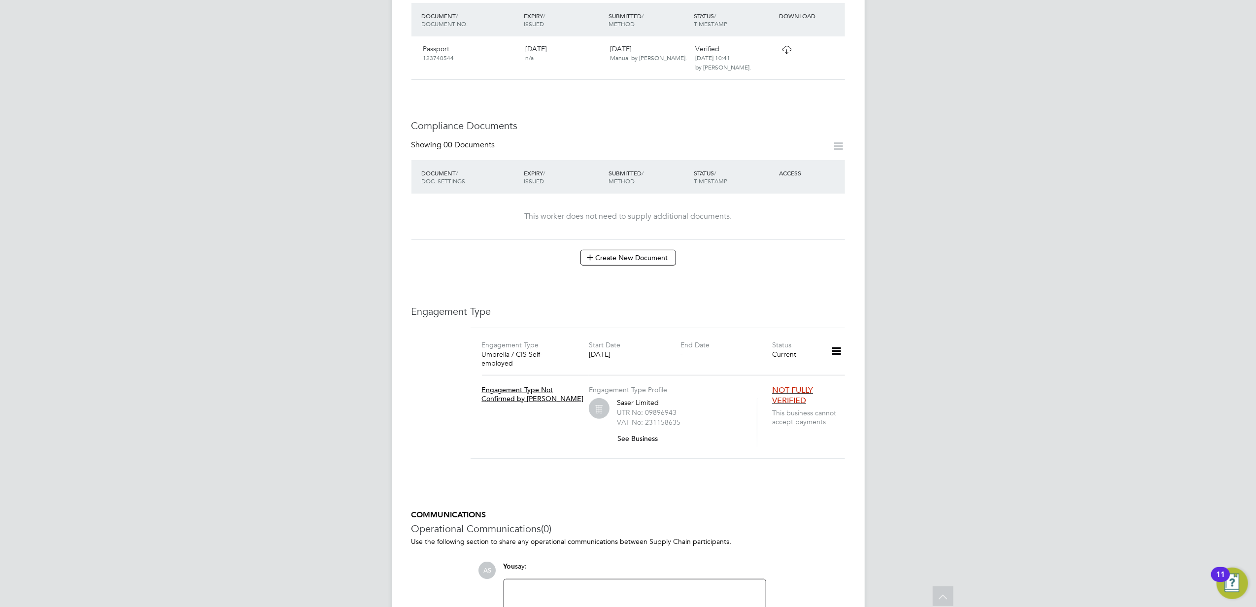
click at [833, 340] on icon at bounding box center [836, 351] width 17 height 23
click at [707, 467] on div "Worker Details Follow [PERSON_NAME]: 07888777765 Personal Details ID 89978 Mobi…" at bounding box center [629, 153] width 434 height 1009
click at [797, 385] on span "NOT FULLY VERIFIED" at bounding box center [792, 395] width 41 height 20
click at [824, 479] on div "Worker Details Follow [PERSON_NAME]: 07888777765 Personal Details ID 89978 Mobi…" at bounding box center [629, 153] width 434 height 1009
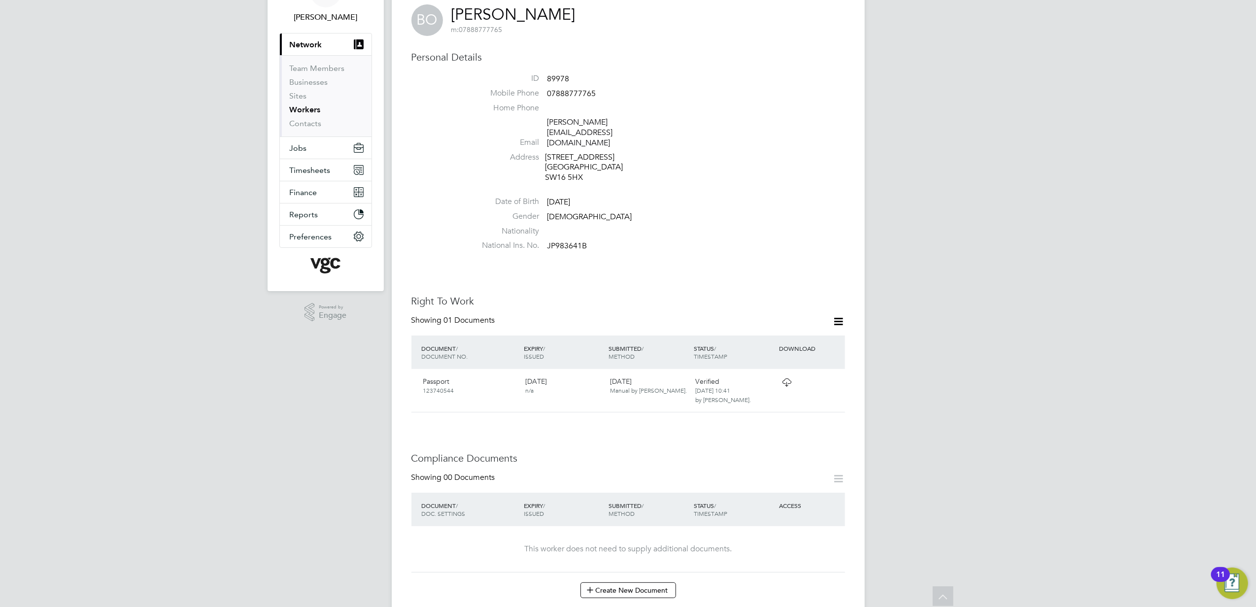
scroll to position [0, 0]
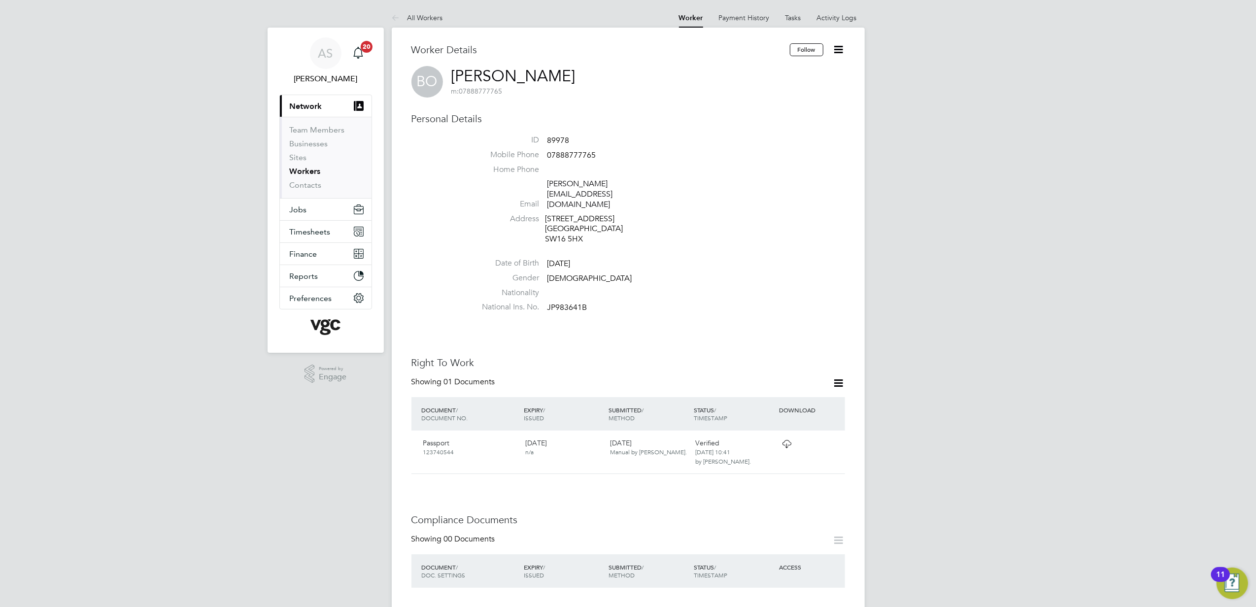
click at [759, 214] on li "Address [STREET_ADDRESS]" at bounding box center [658, 230] width 375 height 33
